Goal: Information Seeking & Learning: Learn about a topic

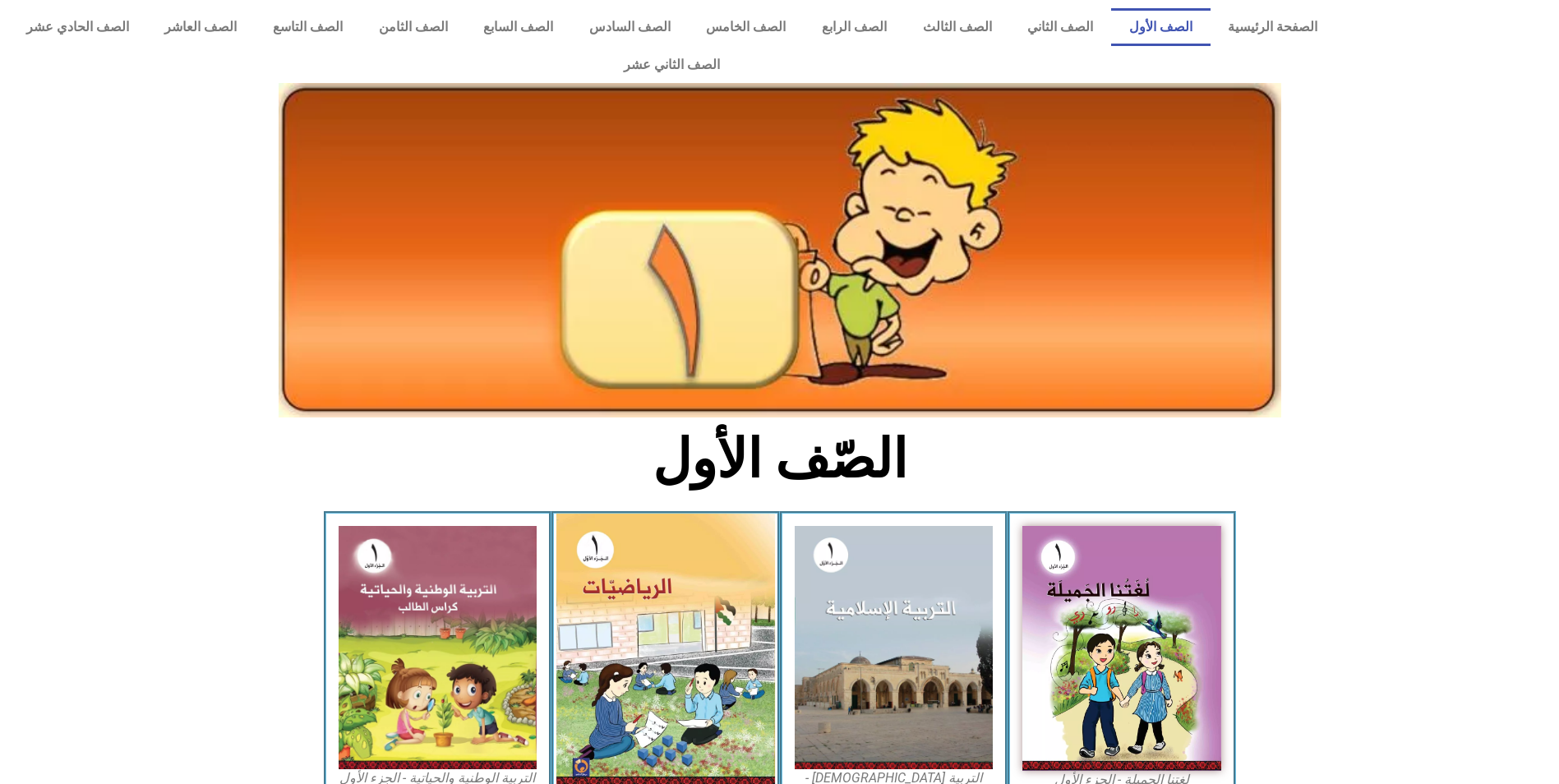
click at [698, 568] on img at bounding box center [666, 650] width 219 height 273
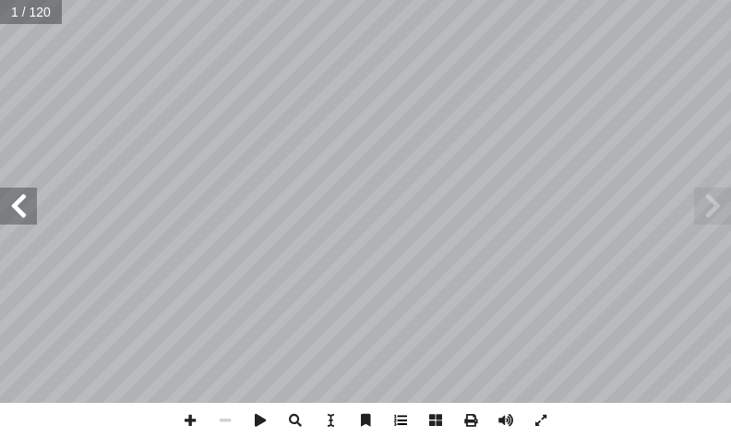
click at [402, 419] on span at bounding box center [400, 419] width 35 height 35
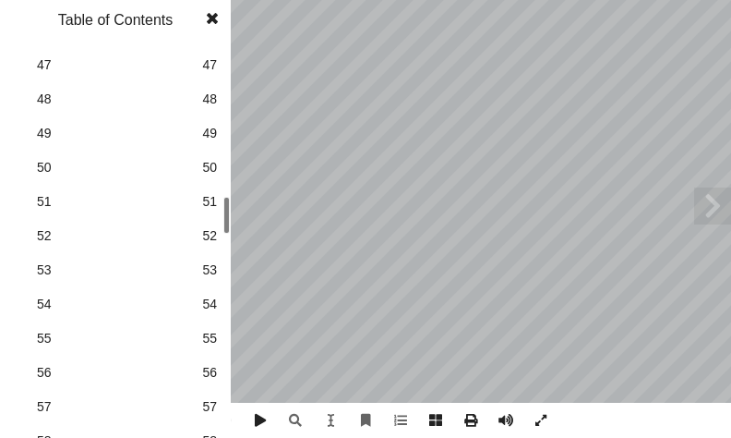
click at [216, 99] on span "48" at bounding box center [209, 99] width 15 height 19
click at [207, 20] on span at bounding box center [212, 18] width 33 height 37
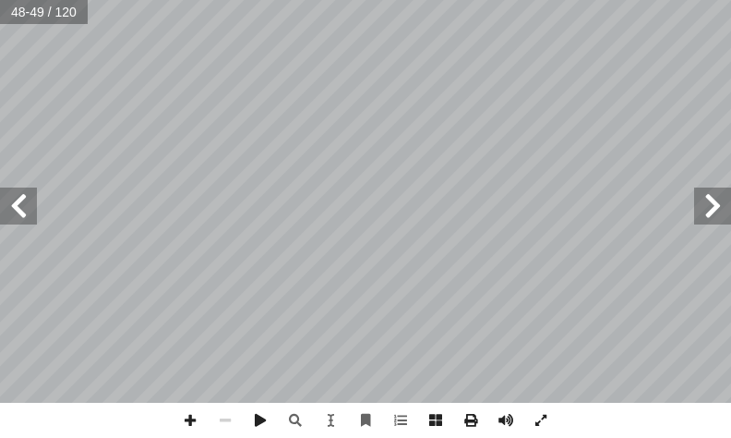
click at [715, 211] on span at bounding box center [712, 205] width 37 height 37
click at [195, 424] on span at bounding box center [190, 419] width 35 height 35
click at [26, 196] on span at bounding box center [18, 205] width 37 height 37
click at [287, 125] on html "الصفحة الرئيسية الصف الأول الصف الثاني الصف الثالث الصف الرابع الصف الخامس الصف…" at bounding box center [365, 62] width 731 height 125
click at [427, 186] on div "44 : َ عداد أ ال� ُ كتب أ ا و تى 4 َ ن 9 ح ِ م ً ا َّ ي ِ ل ُ ناز َ ت ُّ د ُ ع …" at bounding box center [365, 201] width 731 height 402
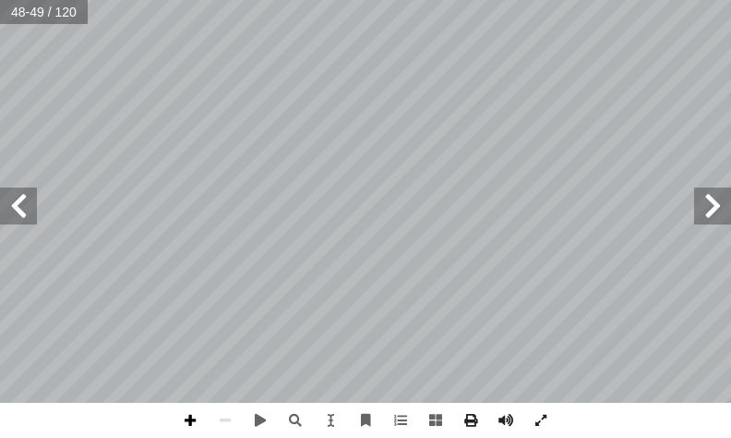
click at [193, 417] on span at bounding box center [190, 419] width 35 height 35
click at [329, 0] on html "الصفحة الرئيسية الصف الأول الصف الثاني الصف الثالث الصف الرابع الصف الخامس الصف…" at bounding box center [365, 62] width 731 height 125
click at [395, 421] on span at bounding box center [400, 419] width 35 height 35
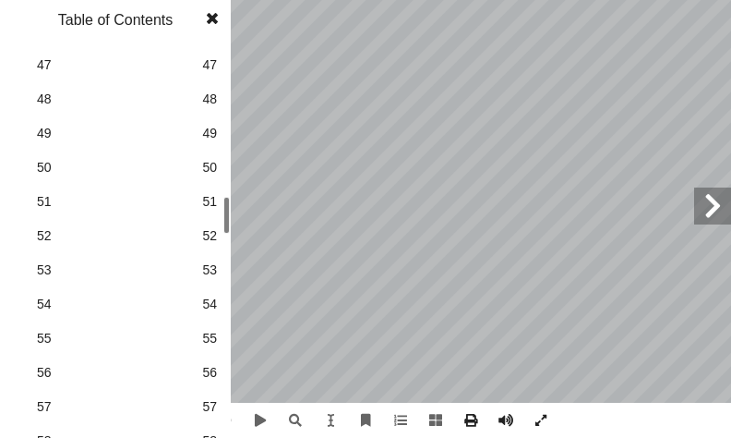
click at [215, 406] on span "57" at bounding box center [209, 406] width 15 height 19
click at [213, 24] on span at bounding box center [212, 18] width 33 height 37
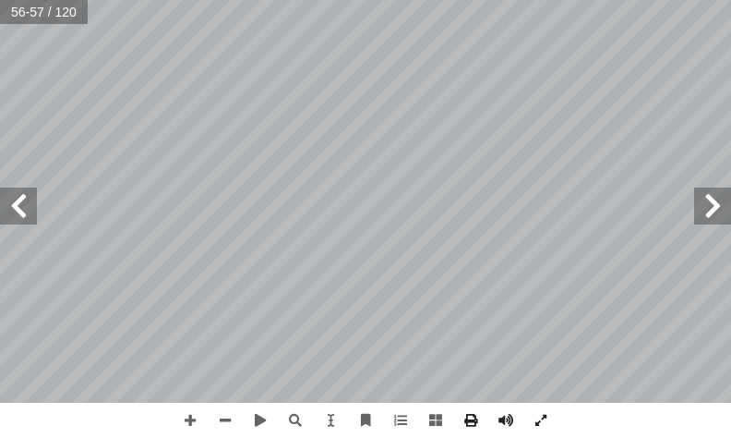
click at [19, 199] on span at bounding box center [18, 205] width 37 height 37
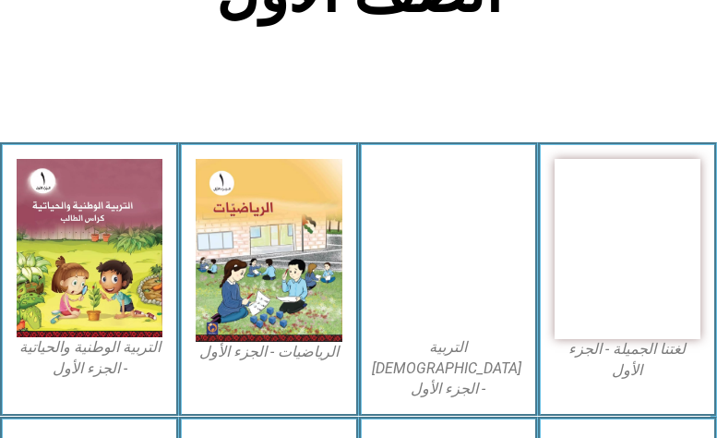
scroll to position [462, 0]
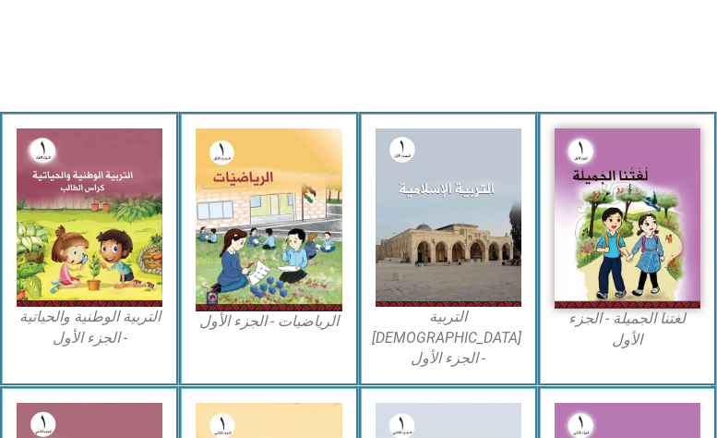
click at [592, 225] on img at bounding box center [628, 218] width 146 height 180
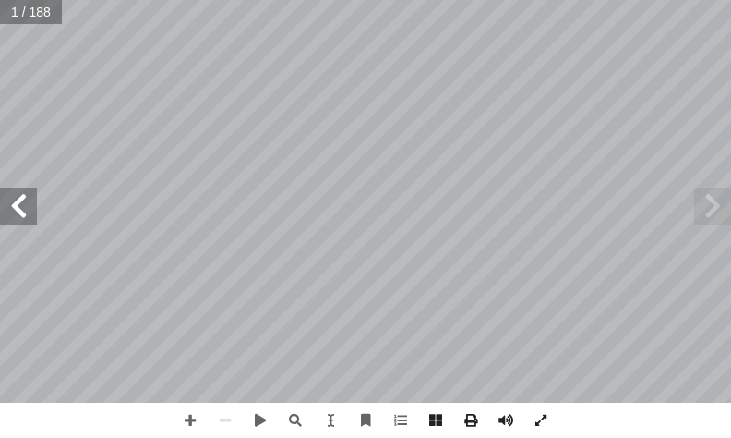
click at [18, 210] on span at bounding box center [18, 205] width 37 height 37
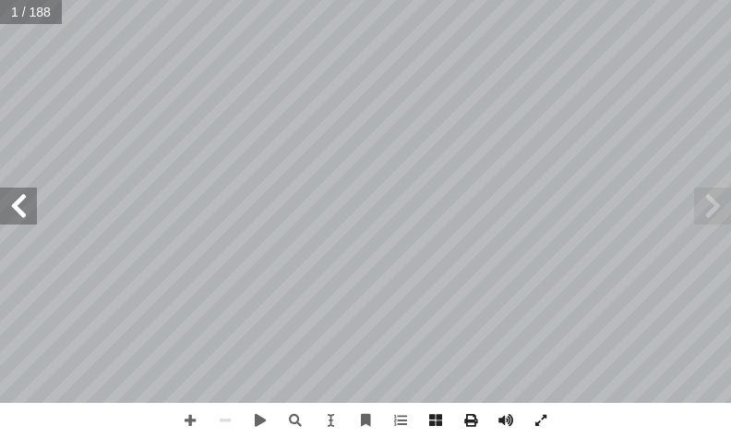
click at [18, 210] on span at bounding box center [18, 205] width 37 height 37
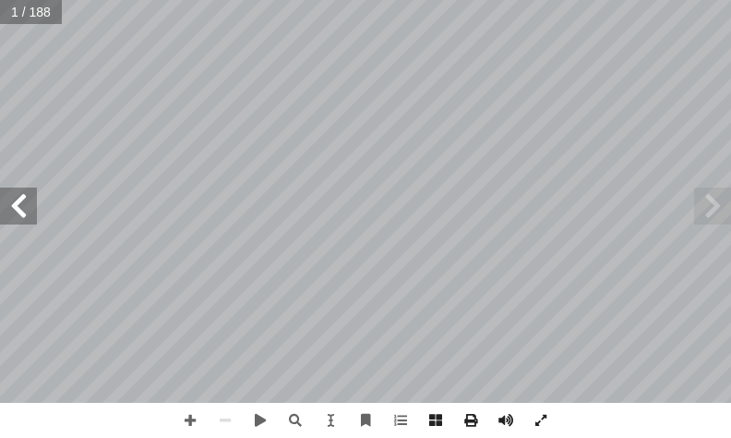
click at [18, 210] on span at bounding box center [18, 205] width 37 height 37
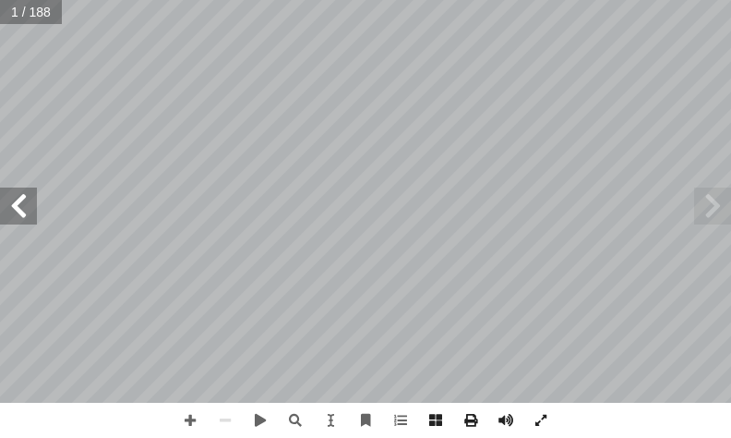
click at [18, 210] on span at bounding box center [18, 205] width 37 height 37
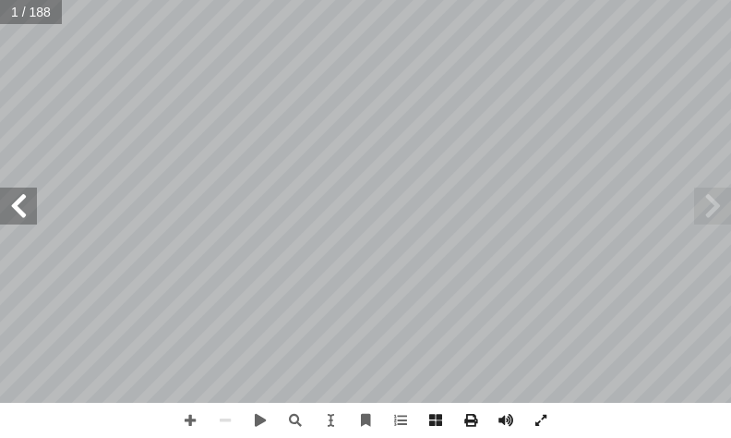
click at [18, 210] on span at bounding box center [18, 205] width 37 height 37
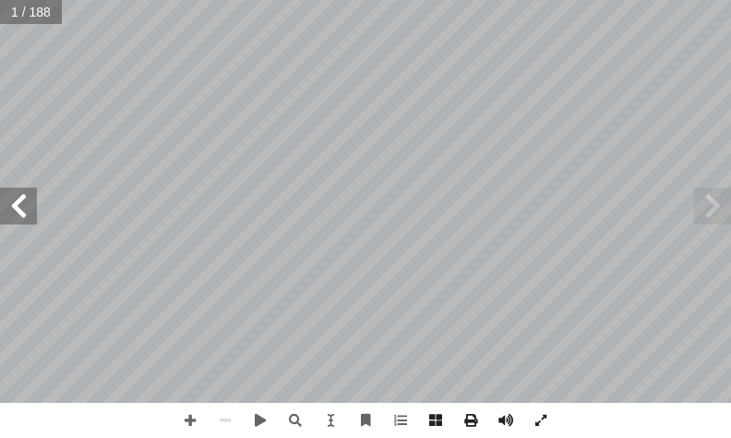
click at [18, 210] on span at bounding box center [18, 205] width 37 height 37
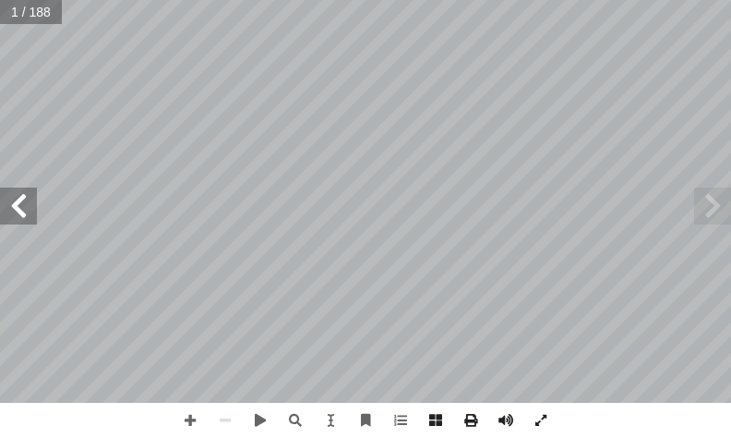
click at [18, 210] on span at bounding box center [18, 205] width 37 height 37
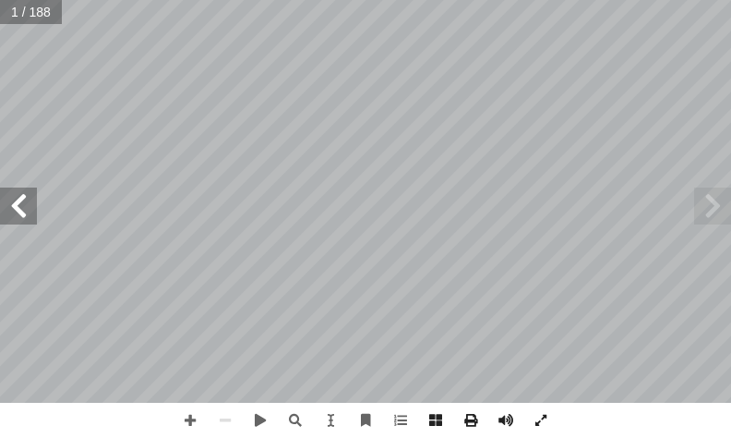
click at [18, 210] on span at bounding box center [18, 205] width 37 height 37
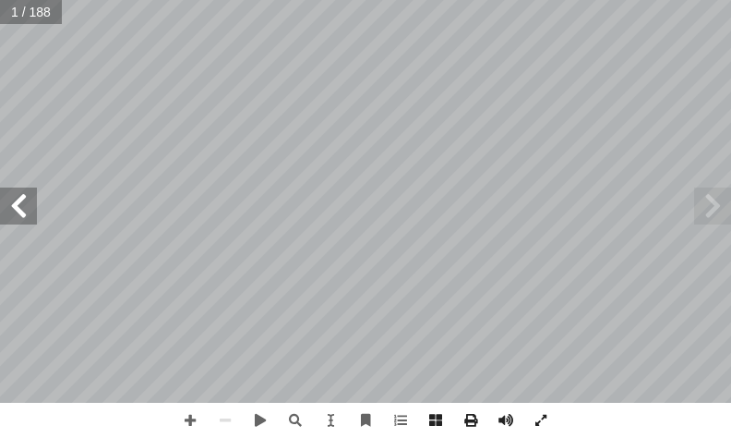
click at [18, 210] on span at bounding box center [18, 205] width 37 height 37
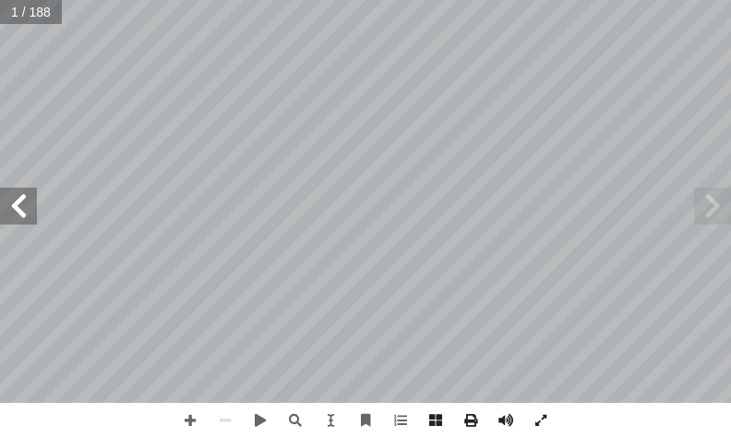
click at [18, 210] on span at bounding box center [18, 205] width 37 height 37
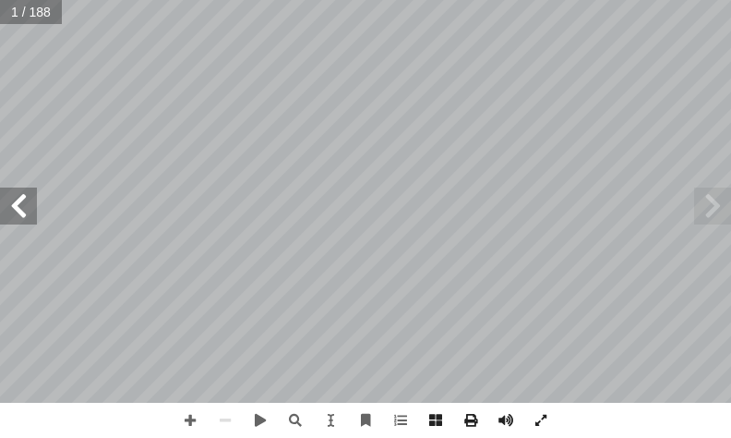
click at [18, 210] on span at bounding box center [18, 205] width 37 height 37
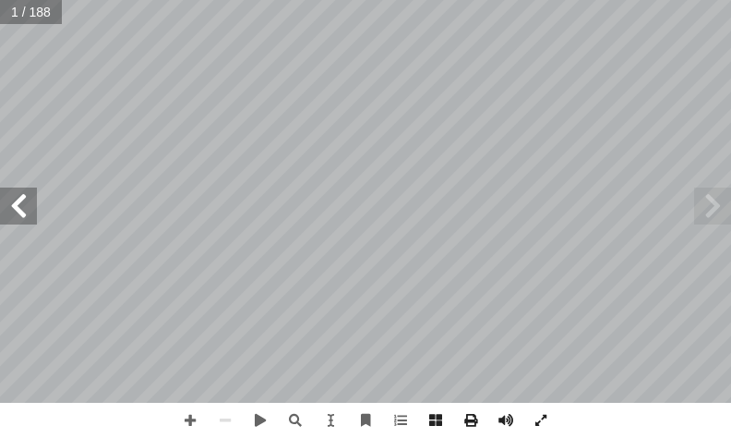
click at [18, 210] on span at bounding box center [18, 205] width 37 height 37
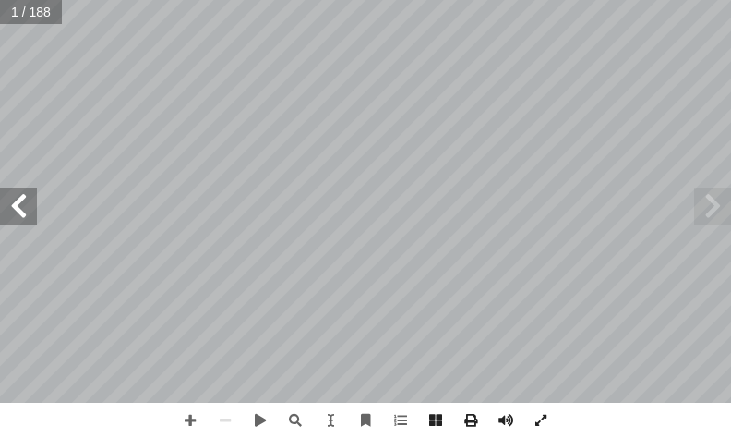
click at [18, 210] on span at bounding box center [18, 205] width 37 height 37
click at [711, 215] on span at bounding box center [712, 205] width 37 height 37
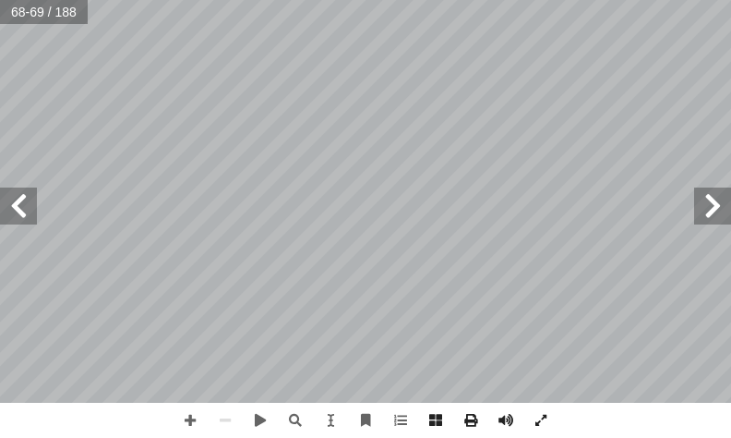
click at [711, 215] on span at bounding box center [712, 205] width 37 height 37
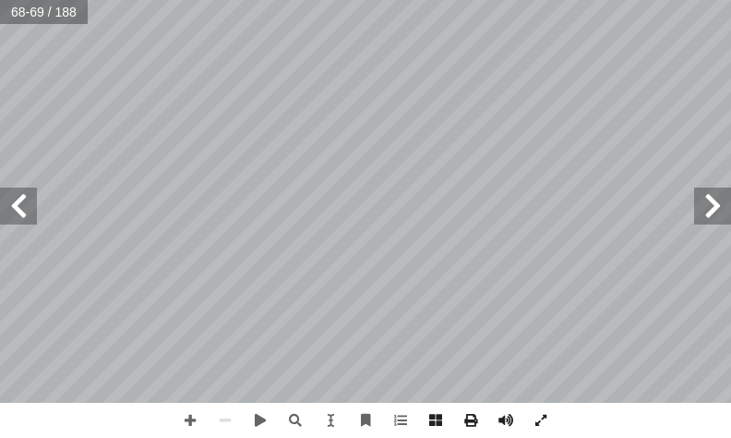
click at [711, 215] on span at bounding box center [712, 205] width 37 height 37
click at [710, 215] on span at bounding box center [712, 205] width 37 height 37
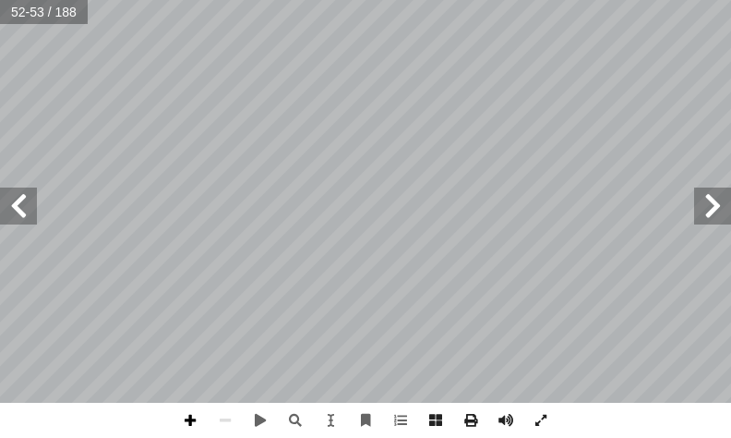
click at [188, 415] on span at bounding box center [190, 419] width 35 height 35
